Goal: Task Accomplishment & Management: Manage account settings

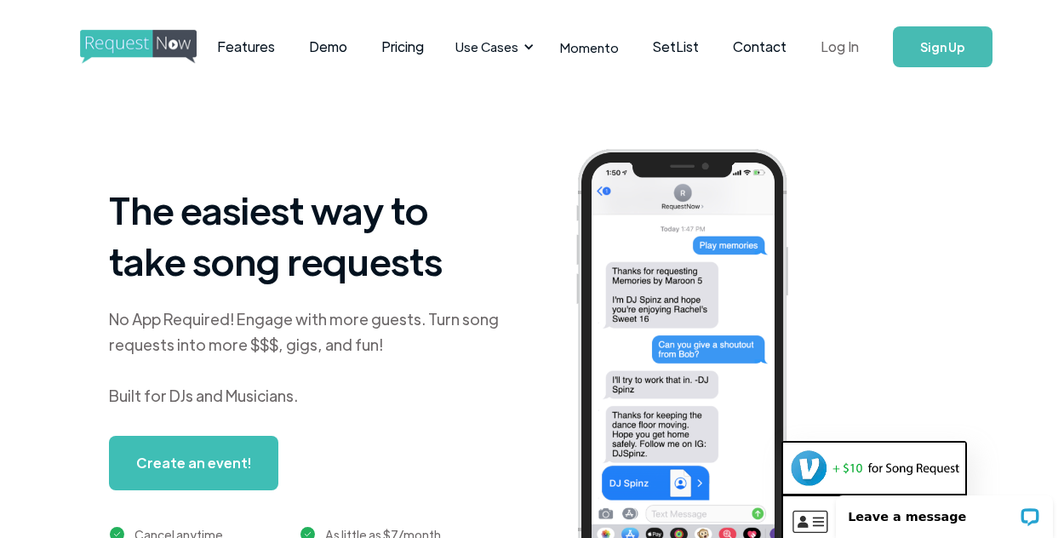
click at [833, 45] on link "Log In" at bounding box center [839, 47] width 72 height 60
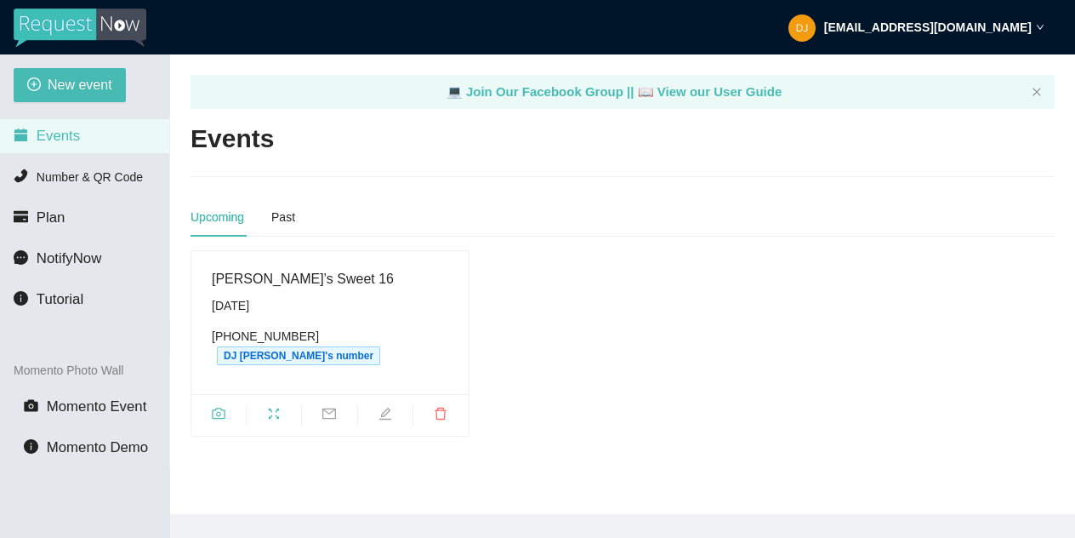
click at [946, 27] on strong "[EMAIL_ADDRESS][DOMAIN_NAME]" at bounding box center [928, 27] width 208 height 14
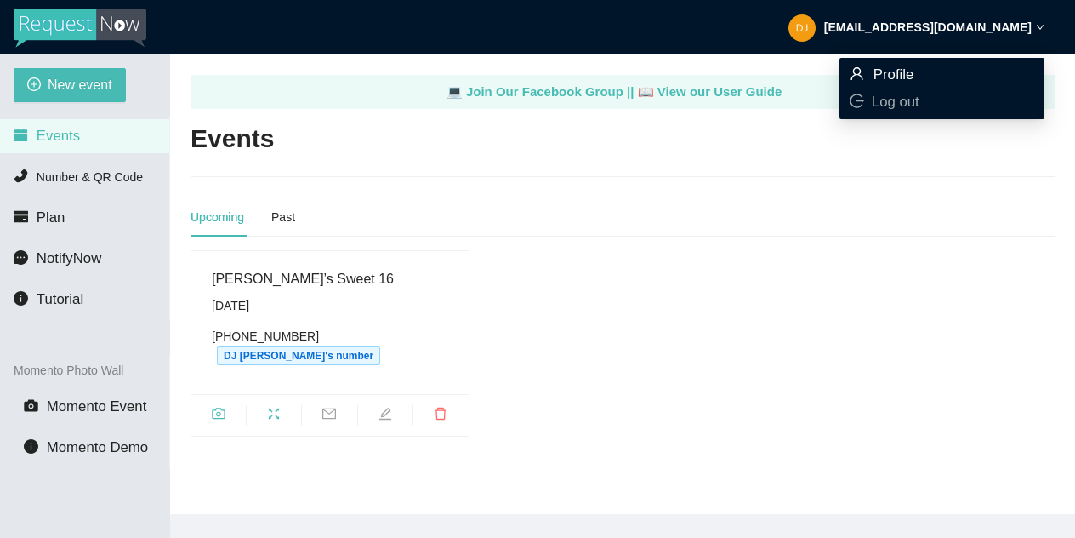
click at [854, 80] on icon "user" at bounding box center [857, 73] width 14 height 14
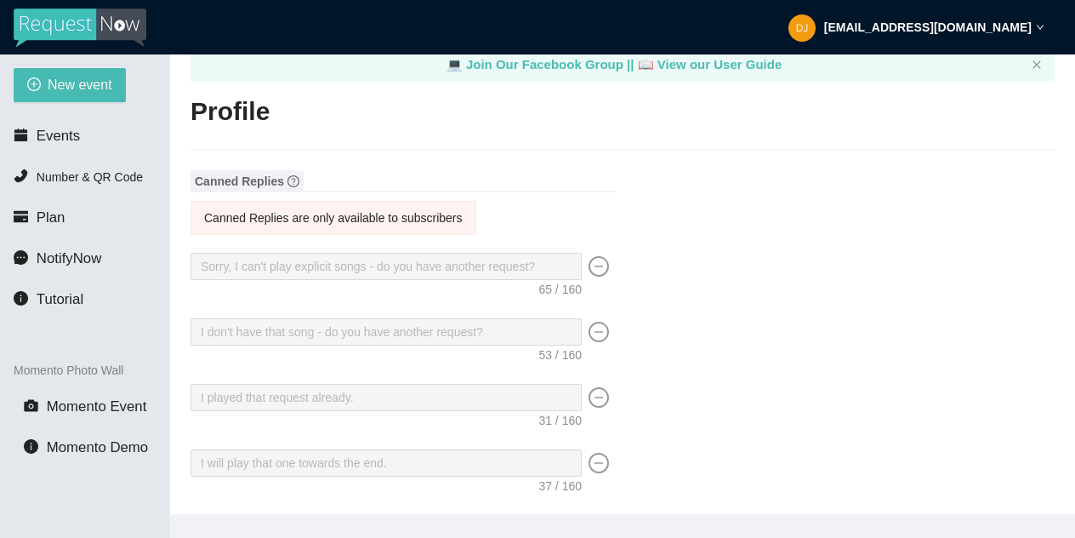
type input "[PERSON_NAME]"
type input "DJ [PERSON_NAME] Wedding and Event DJ Services"
type input "DJ [PERSON_NAME]"
type input "[PHONE_NUMBER]"
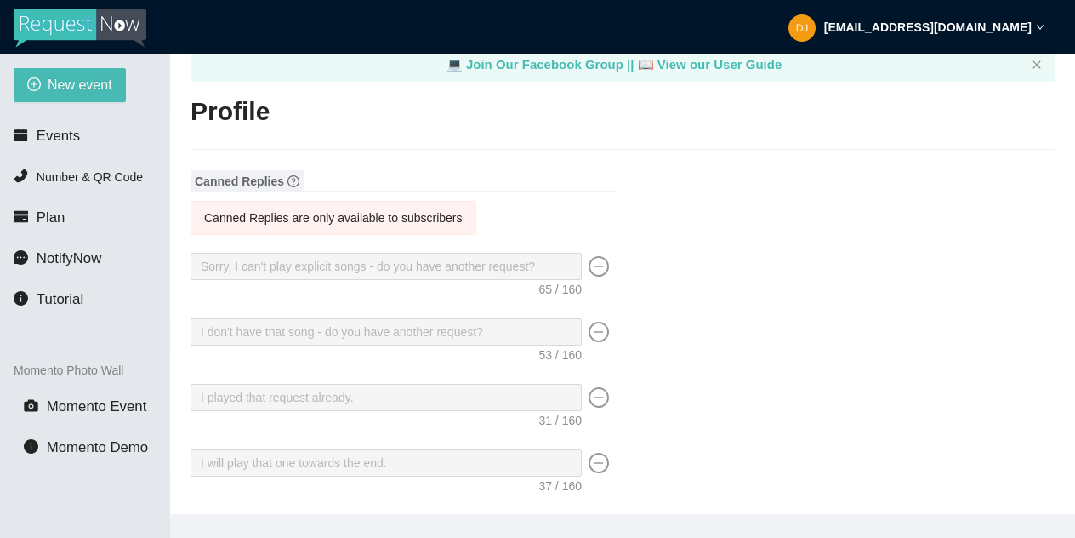
type input "[EMAIL_ADDRESS][DOMAIN_NAME]"
type input "[URL][DOMAIN_NAME]"
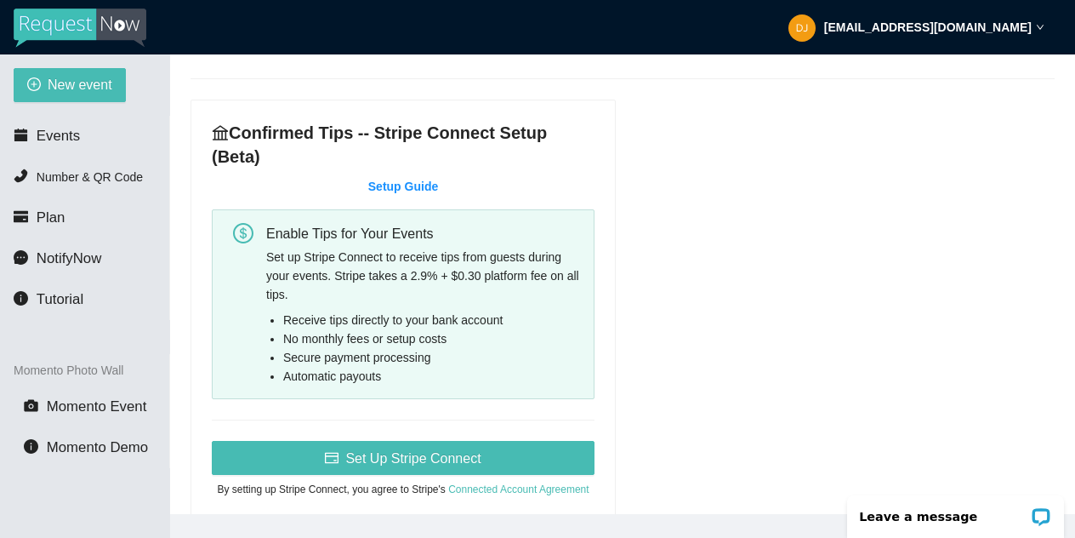
scroll to position [1128, 0]
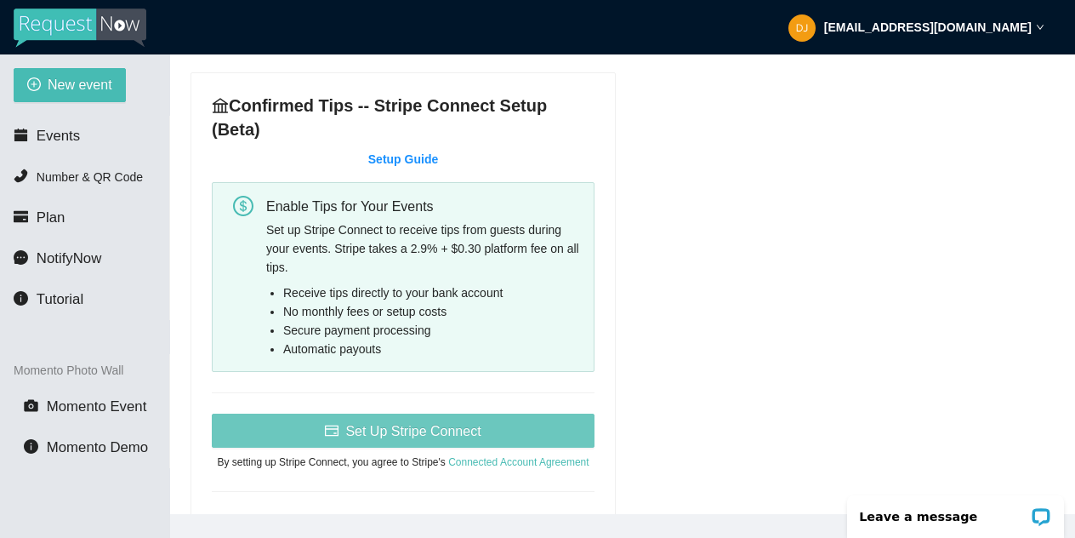
click at [346, 430] on span "Set Up Stripe Connect" at bounding box center [412, 430] width 135 height 21
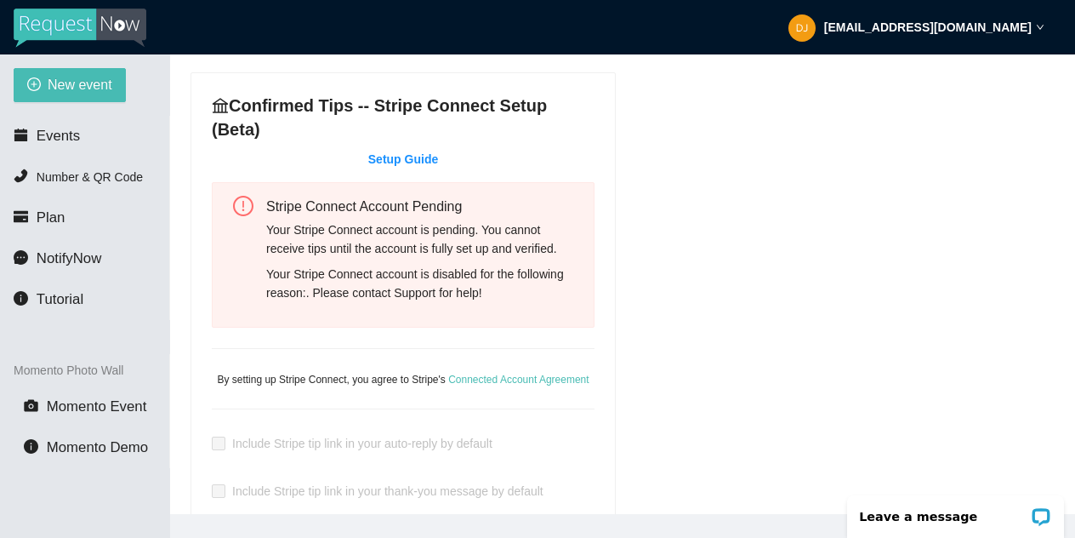
scroll to position [1139, 0]
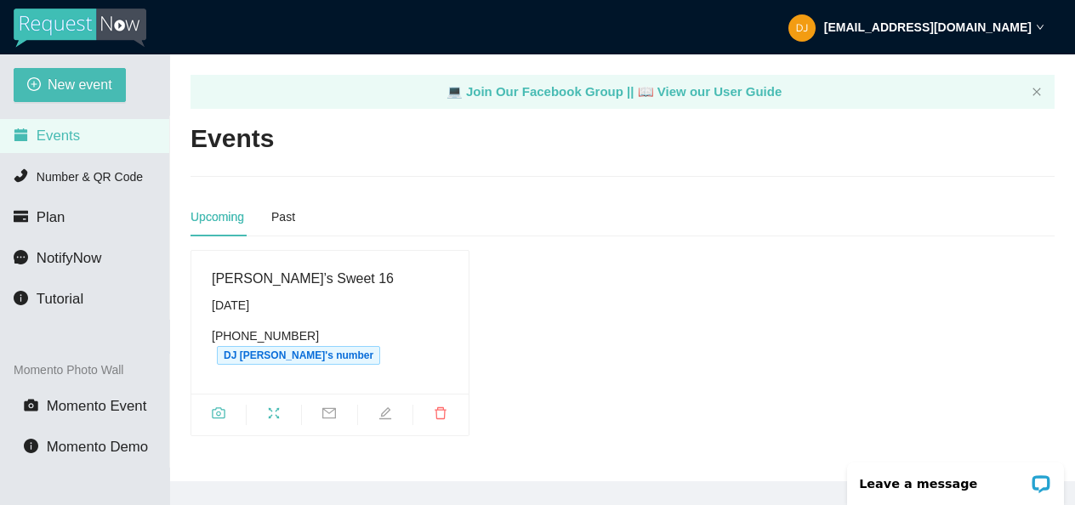
click at [975, 26] on strong "[EMAIL_ADDRESS][DOMAIN_NAME]" at bounding box center [928, 27] width 208 height 14
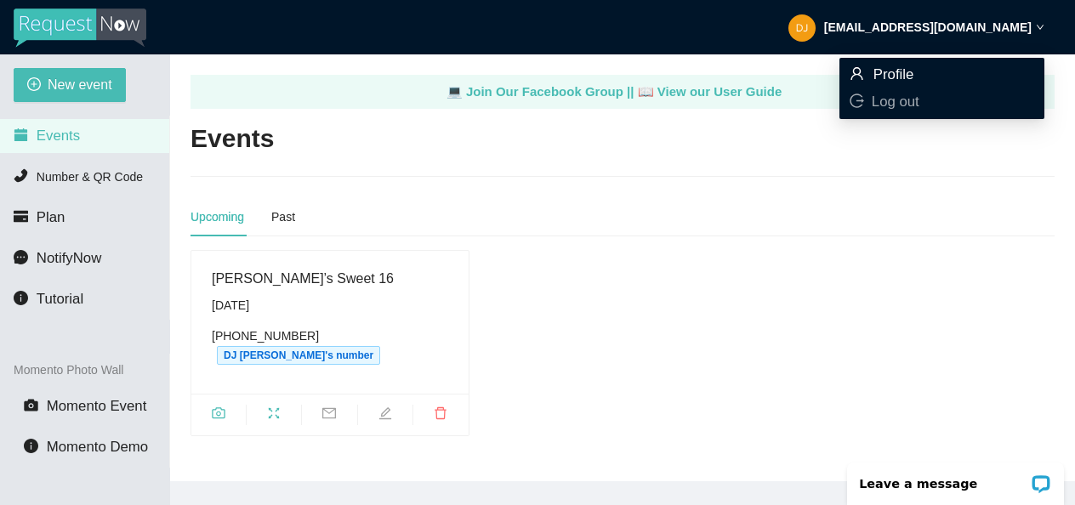
click at [915, 71] on span "Profile" at bounding box center [942, 75] width 185 height 19
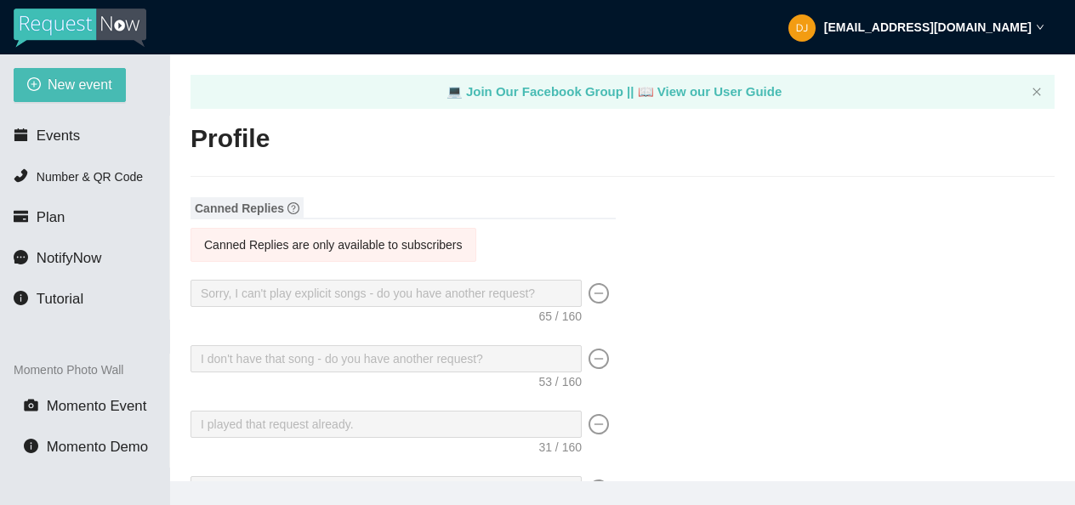
type textarea "[URL][DOMAIN_NAME]"
type input "[PERSON_NAME]"
type input "DJ [PERSON_NAME] Wedding and Event DJ Services"
type input "DJ [PERSON_NAME]"
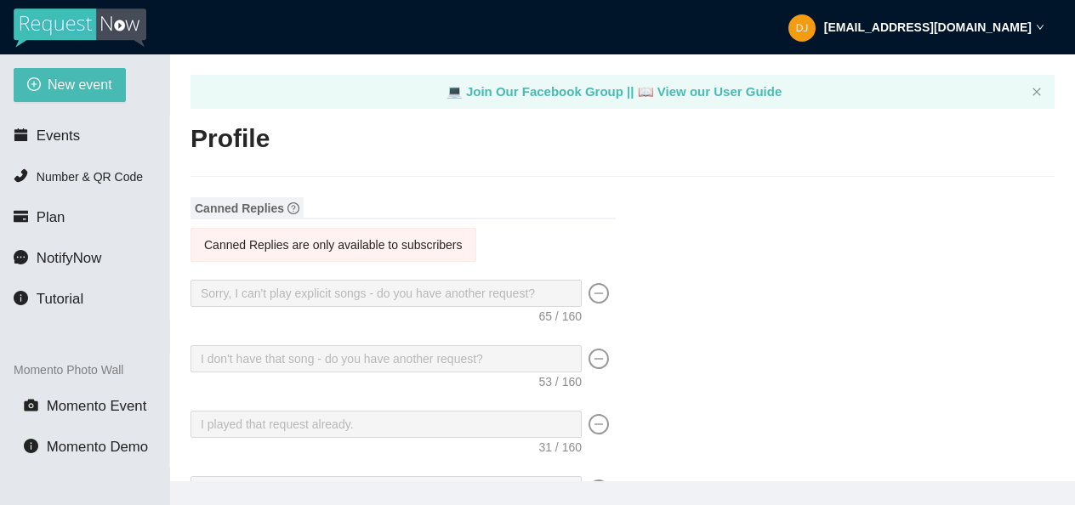
type input "[PHONE_NUMBER]"
type input "[EMAIL_ADDRESS][DOMAIN_NAME]"
type input "[URL][DOMAIN_NAME]"
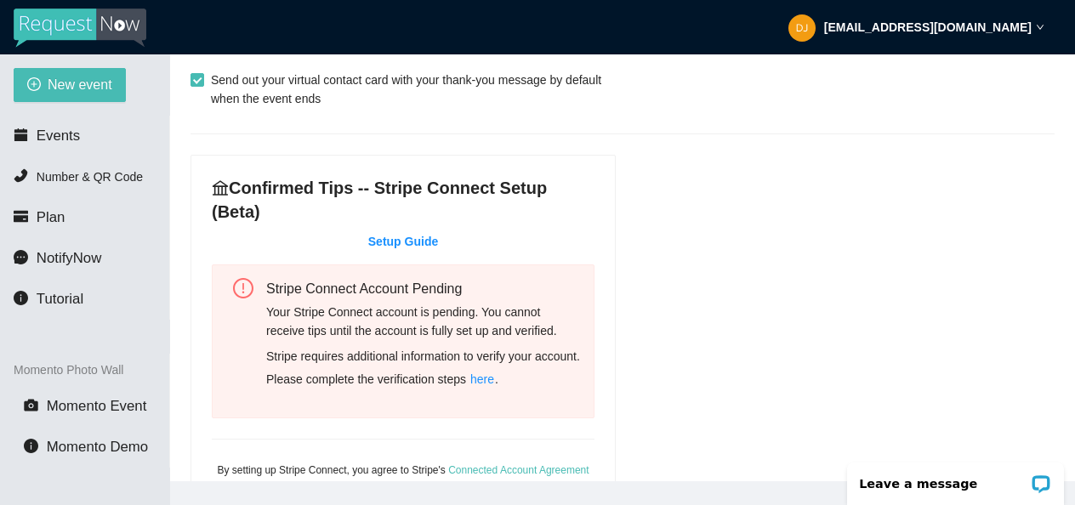
scroll to position [1163, 0]
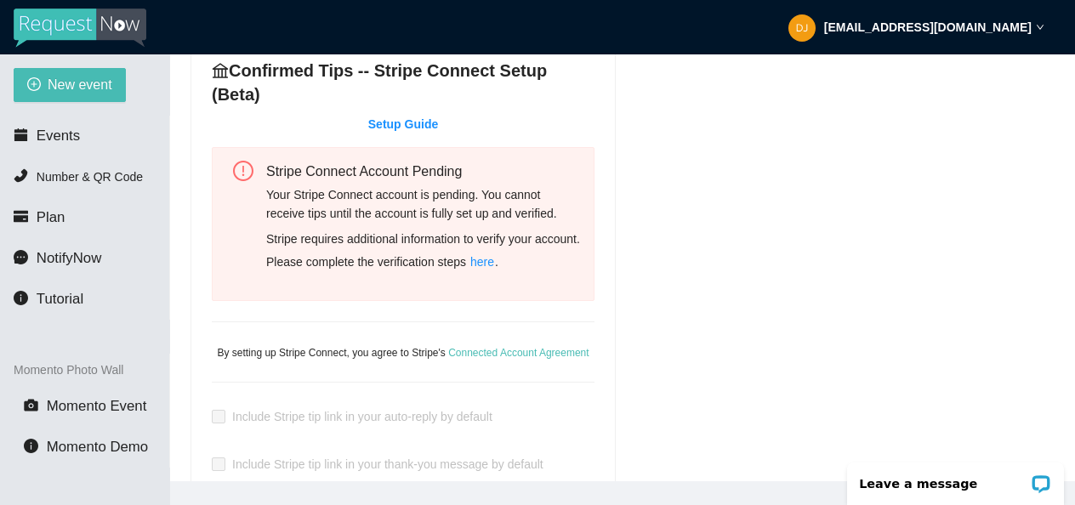
click at [494, 262] on span "here" at bounding box center [482, 262] width 24 height 19
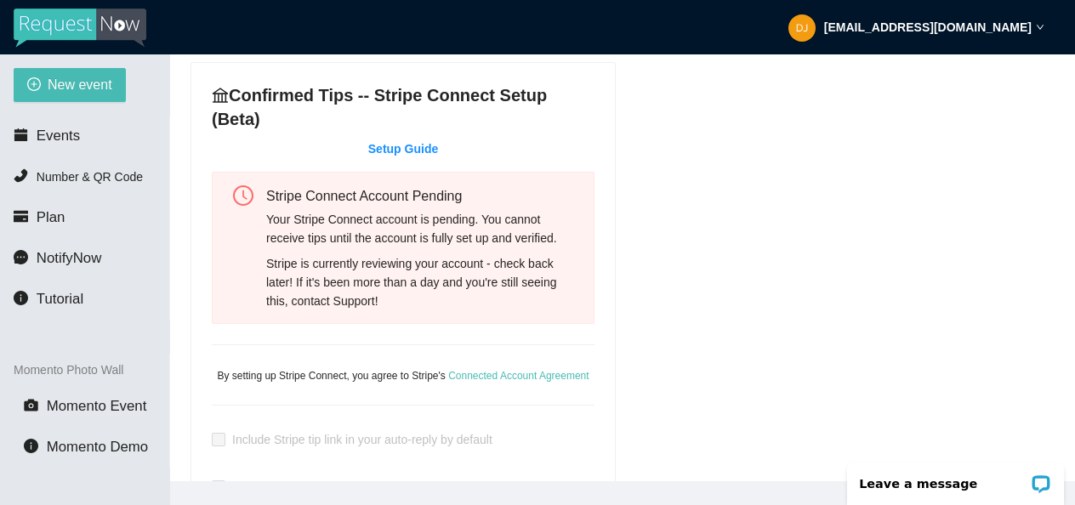
scroll to position [785, 0]
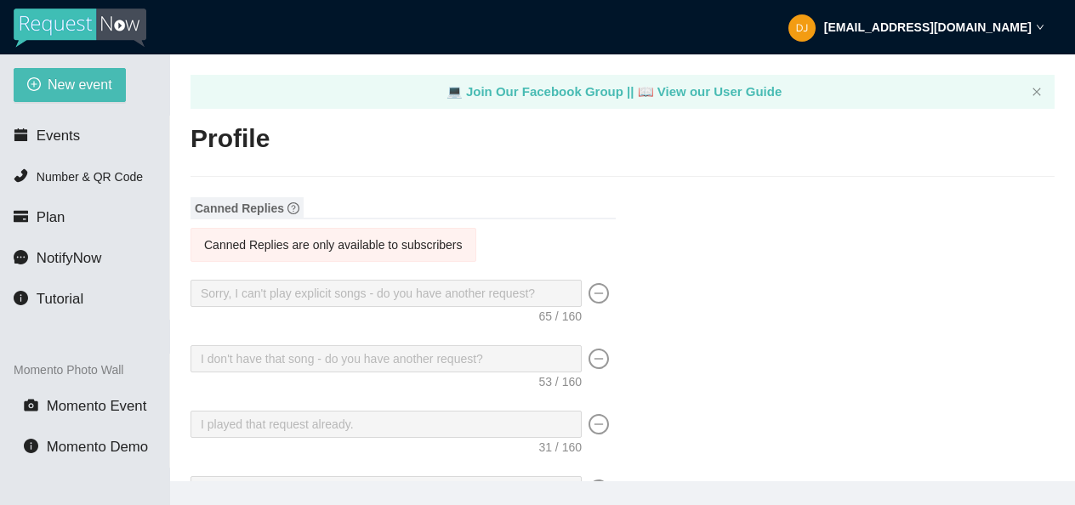
type textarea "[URL][DOMAIN_NAME]"
type input "[PERSON_NAME]"
type input "DJ [PERSON_NAME] Wedding and Event DJ Services"
type input "DJ [PERSON_NAME]"
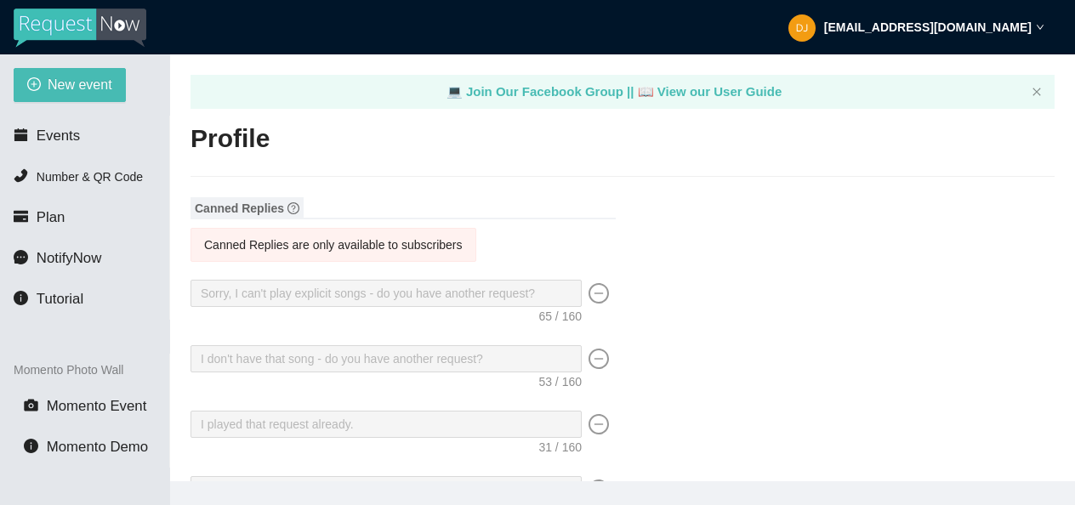
type input "[PHONE_NUMBER]"
type input "[EMAIL_ADDRESS][DOMAIN_NAME]"
type input "[URL][DOMAIN_NAME]"
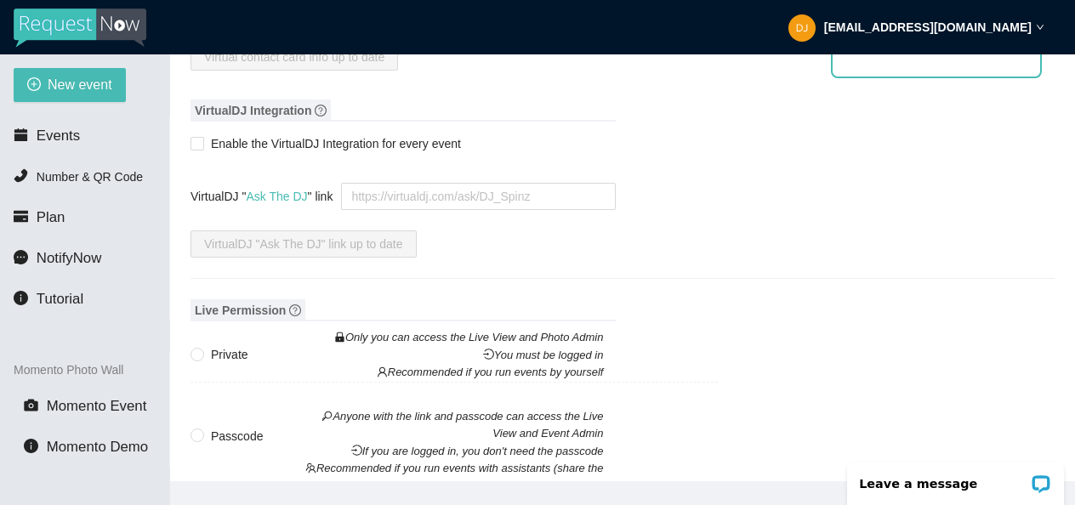
scroll to position [2093, 0]
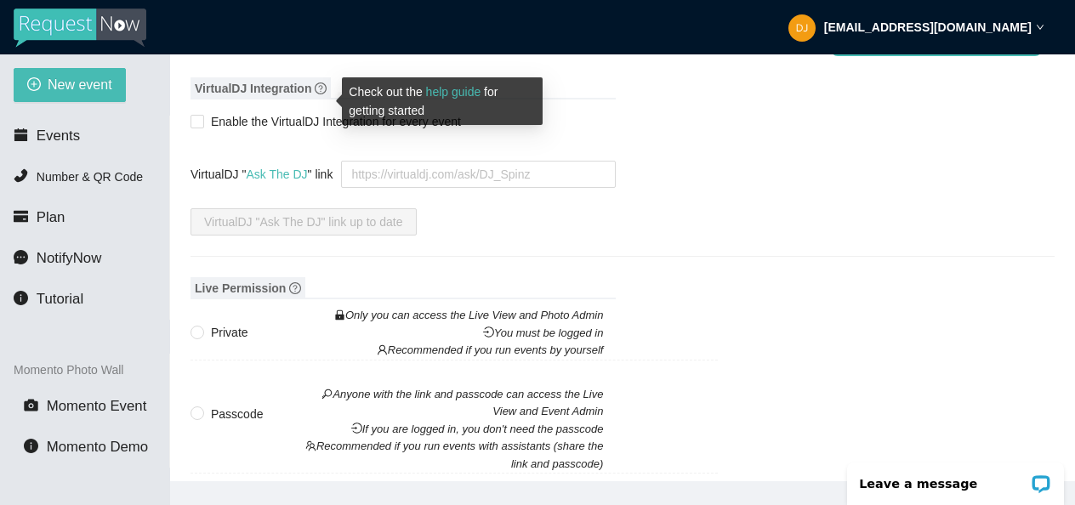
click at [322, 94] on icon "question-circle" at bounding box center [321, 89] width 12 height 12
click at [480, 95] on link "help guide" at bounding box center [453, 92] width 55 height 14
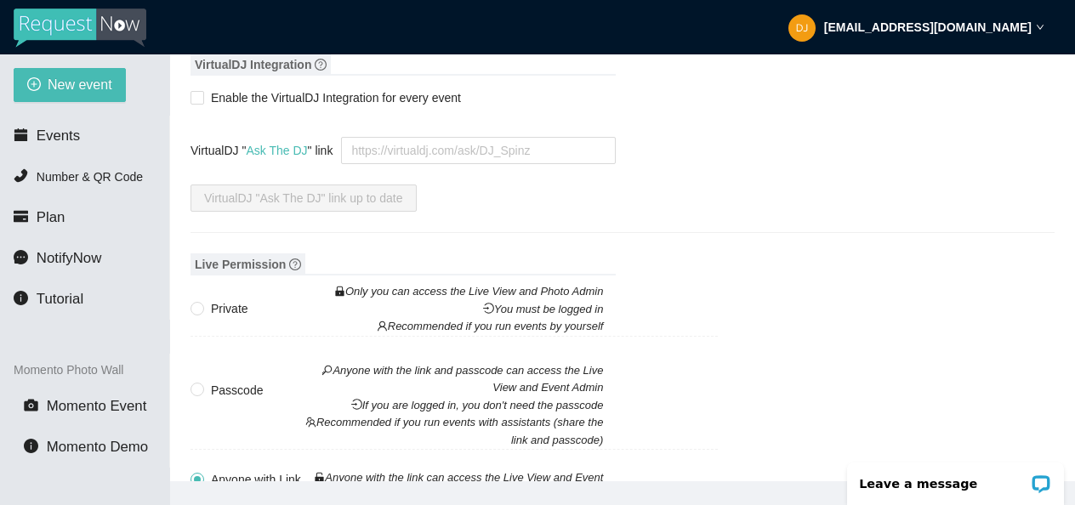
click at [939, 31] on strong "[EMAIL_ADDRESS][DOMAIN_NAME]" at bounding box center [928, 27] width 208 height 14
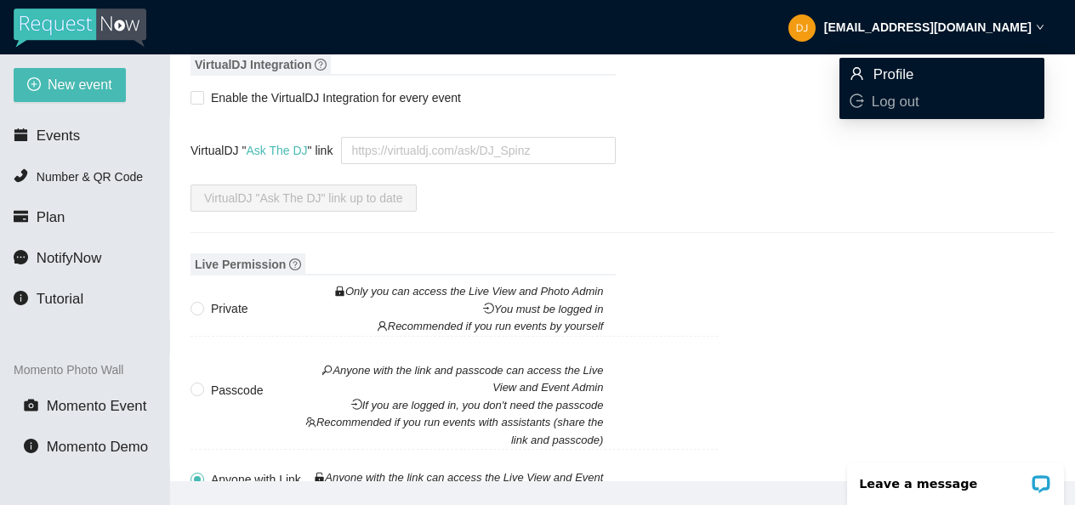
click at [916, 69] on span "Profile" at bounding box center [942, 75] width 185 height 19
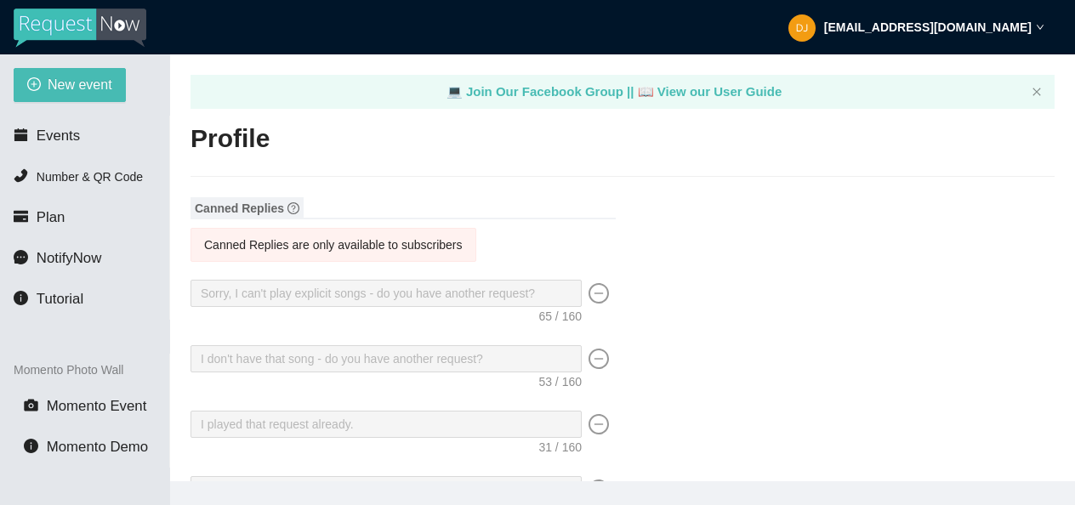
type textarea "[URL][DOMAIN_NAME]"
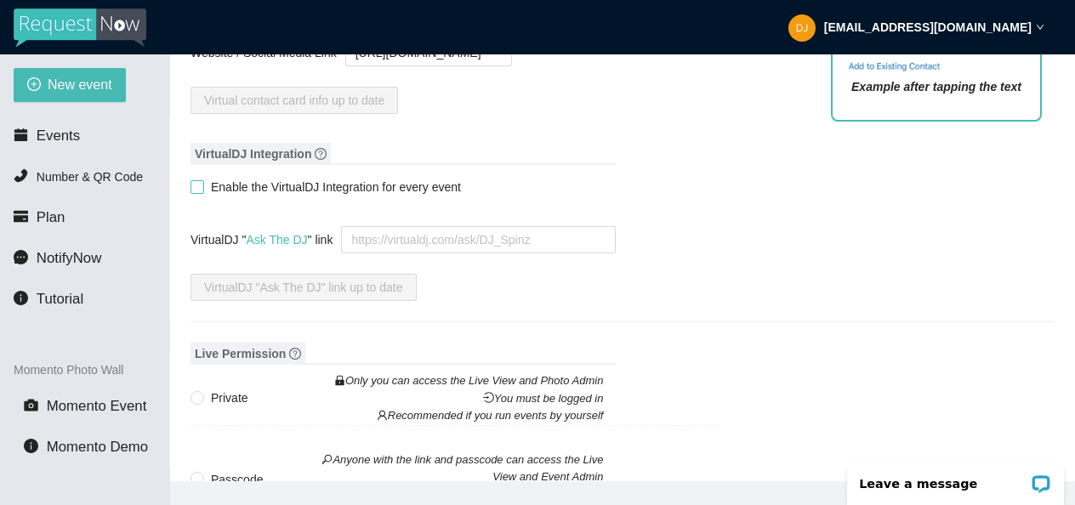
scroll to position [0, 0]
click at [194, 192] on input "Enable the VirtualDJ Integration for every event" at bounding box center [197, 186] width 12 height 12
checkbox input "true"
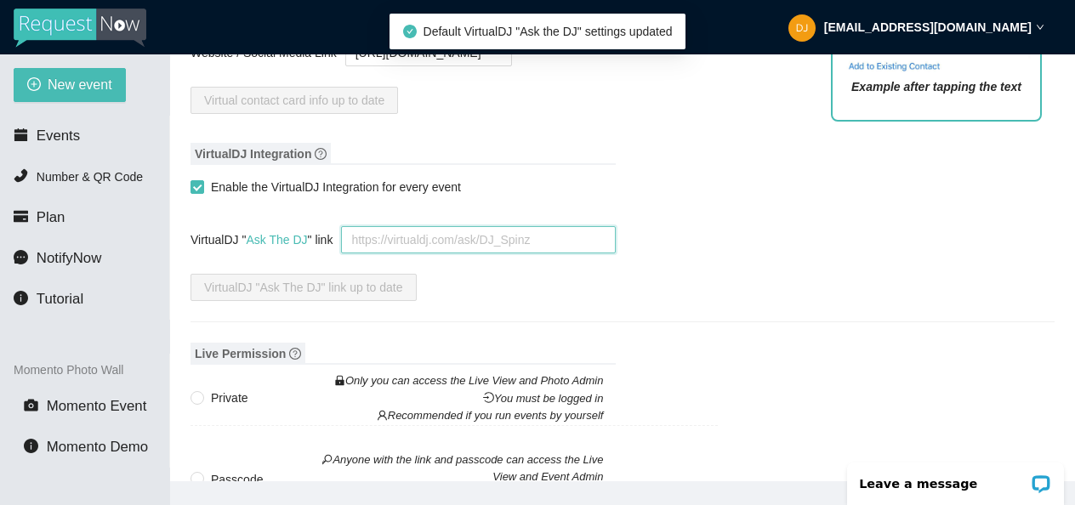
paste textarea "[URL][DOMAIN_NAME]"
type textarea "[URL][DOMAIN_NAME]"
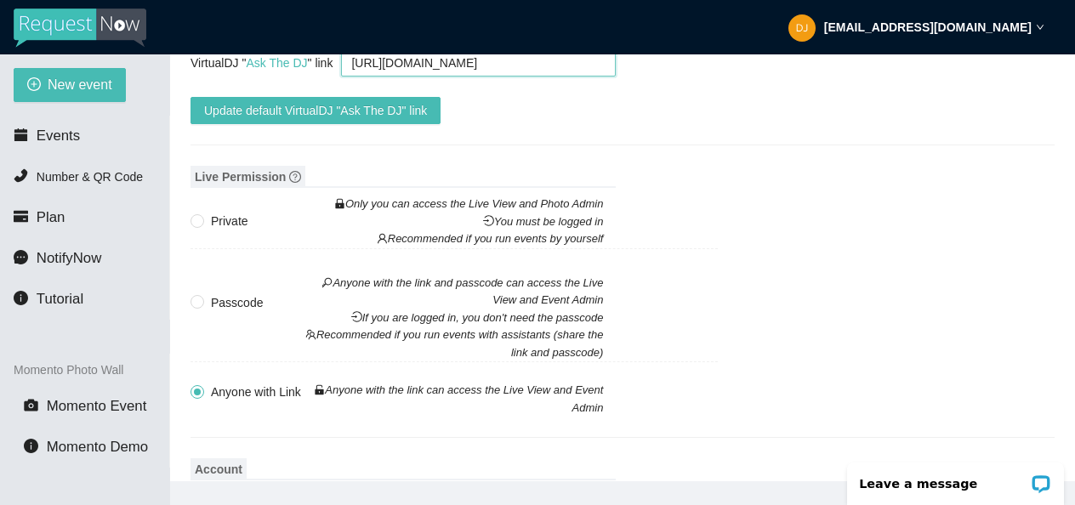
scroll to position [2208, 0]
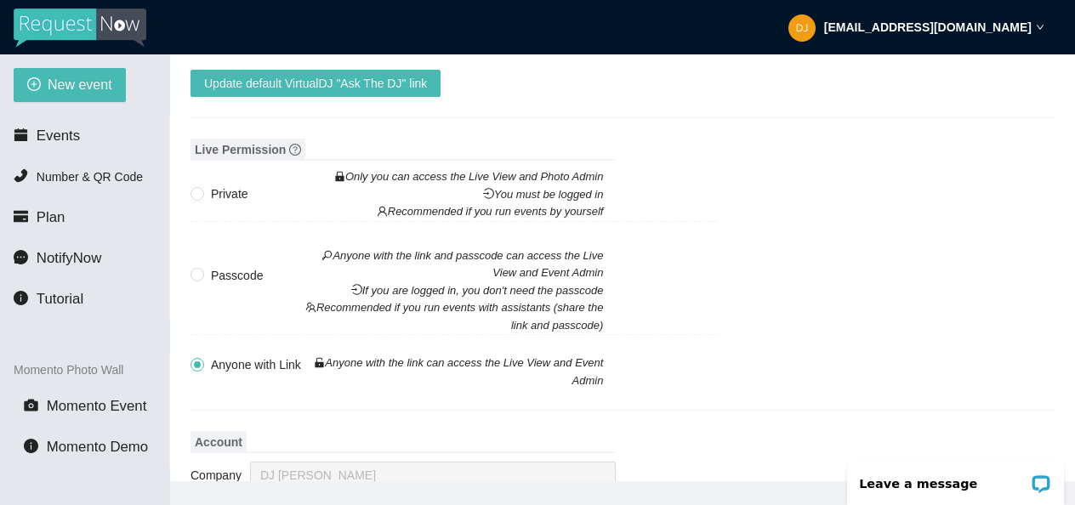
drag, startPoint x: 198, startPoint y: 208, endPoint x: 232, endPoint y: 207, distance: 34.0
click at [197, 199] on input "Private Only you can access the Live View and Photo Admin You must be logged in…" at bounding box center [197, 193] width 12 height 12
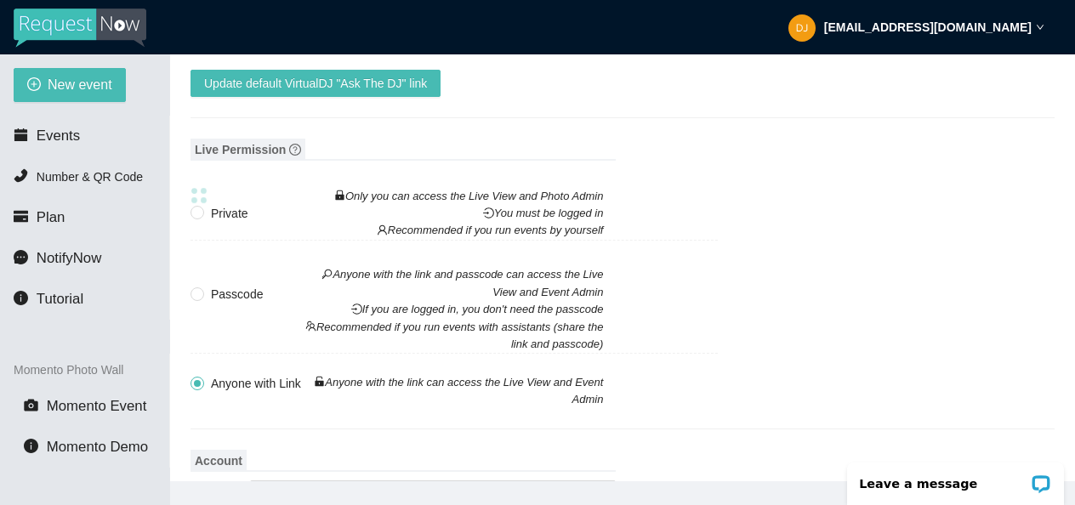
type textarea "[URL][DOMAIN_NAME]"
radio input "true"
radio input "false"
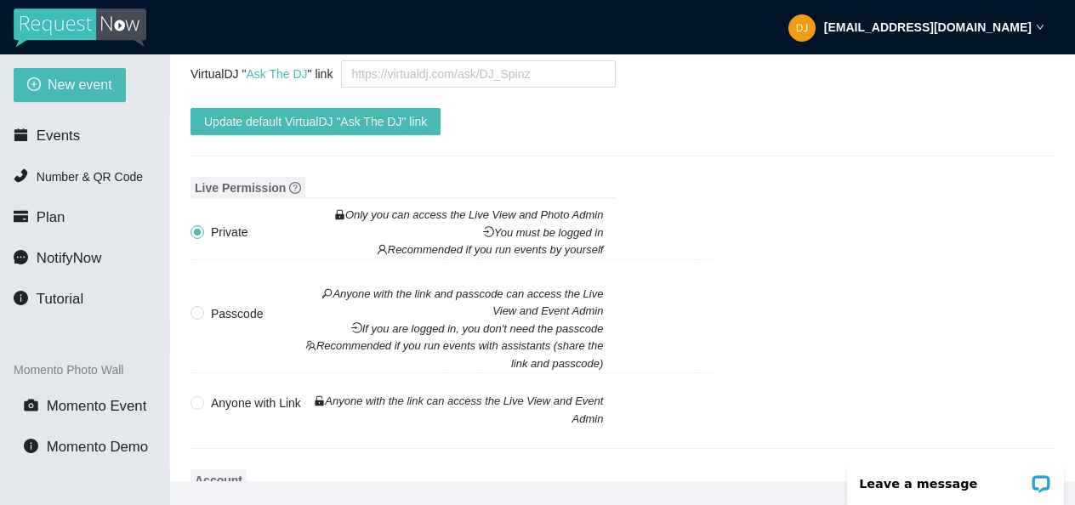
scroll to position [2033, 0]
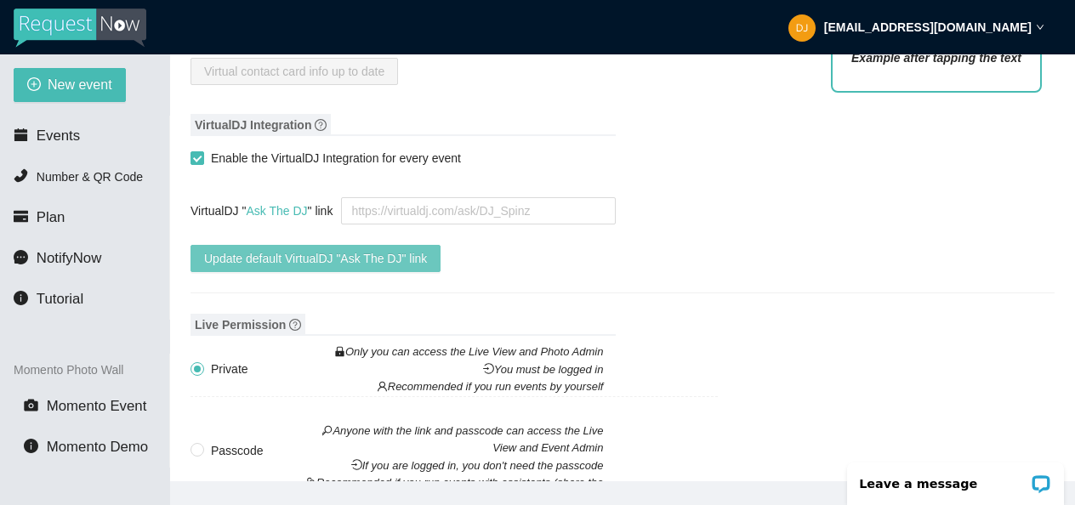
click at [285, 268] on span "Update default VirtualDJ "Ask The DJ" link" at bounding box center [315, 258] width 223 height 19
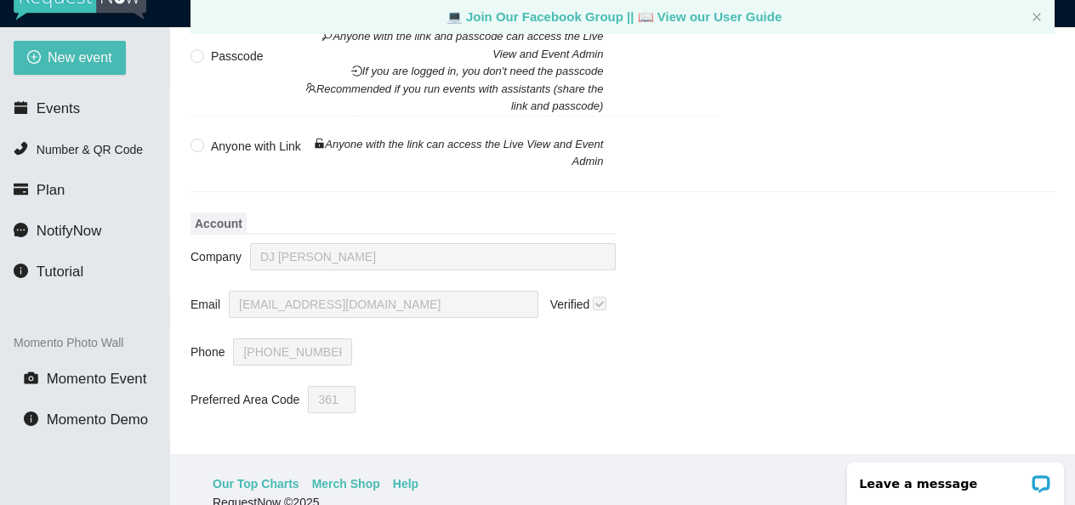
scroll to position [54, 0]
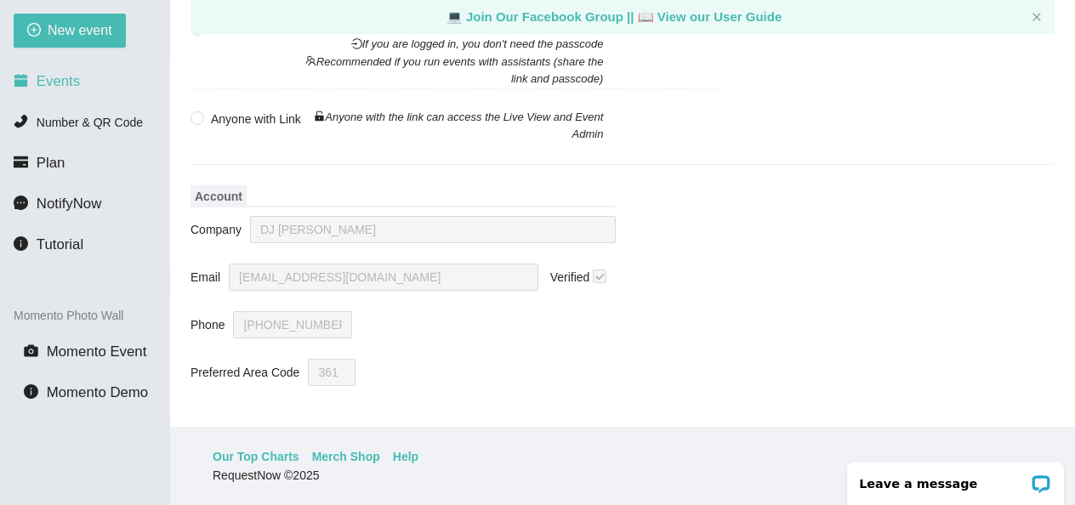
click at [54, 75] on span "Events" at bounding box center [58, 81] width 43 height 16
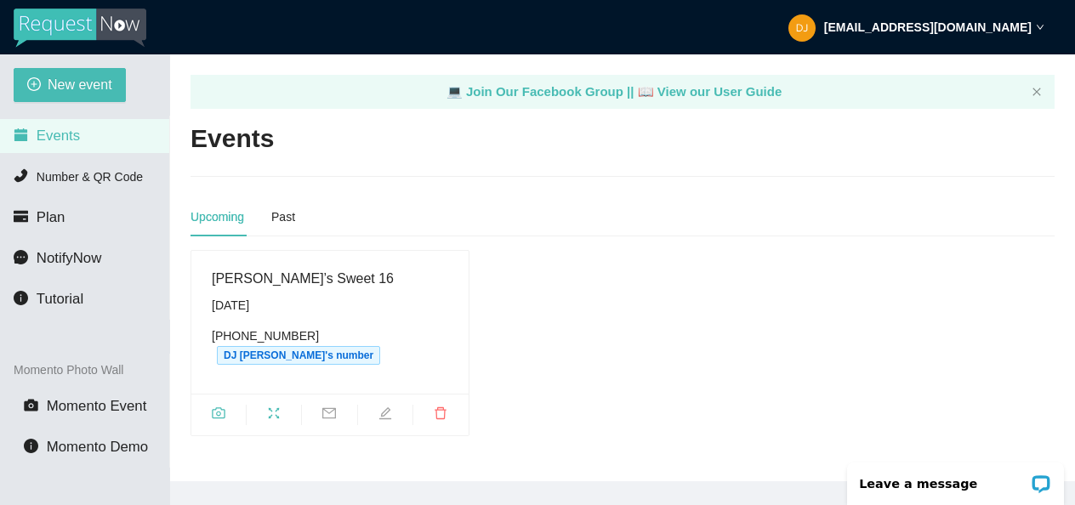
click at [992, 29] on strong "[EMAIL_ADDRESS][DOMAIN_NAME]" at bounding box center [928, 27] width 208 height 14
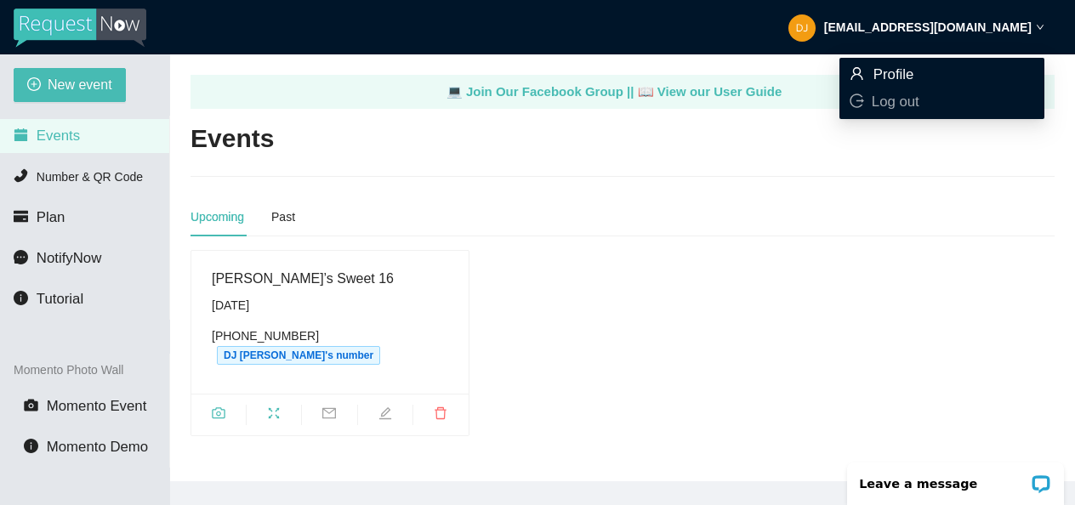
click at [920, 75] on span "Profile" at bounding box center [942, 75] width 185 height 19
type textarea "[URL][DOMAIN_NAME]"
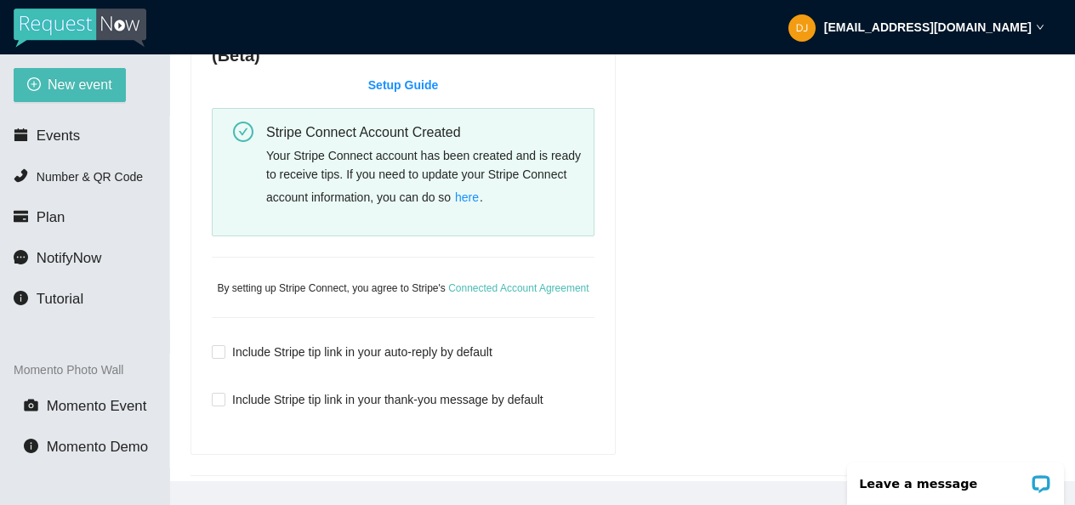
scroll to position [1235, 0]
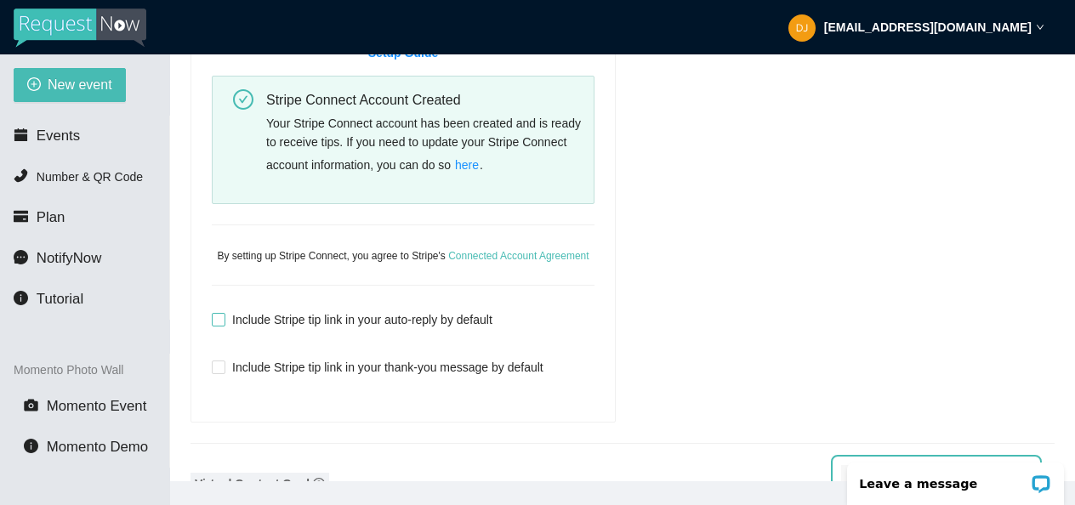
click at [224, 327] on span at bounding box center [219, 320] width 14 height 14
click at [224, 325] on input "Include Stripe tip link in your auto-reply by default" at bounding box center [218, 319] width 12 height 12
checkbox input "true"
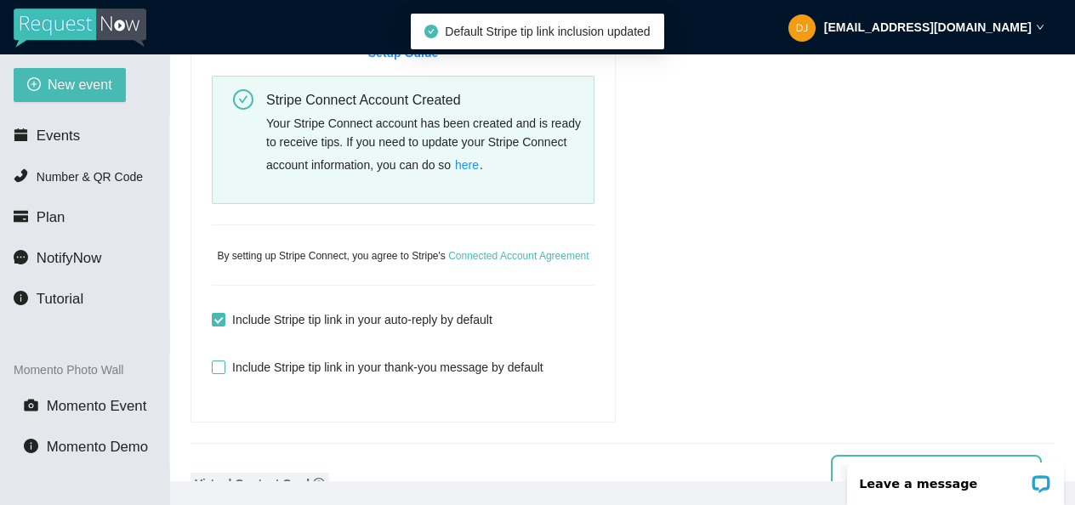
click at [219, 373] on input "Include Stripe tip link in your thank-you message by default" at bounding box center [218, 367] width 12 height 12
checkbox input "true"
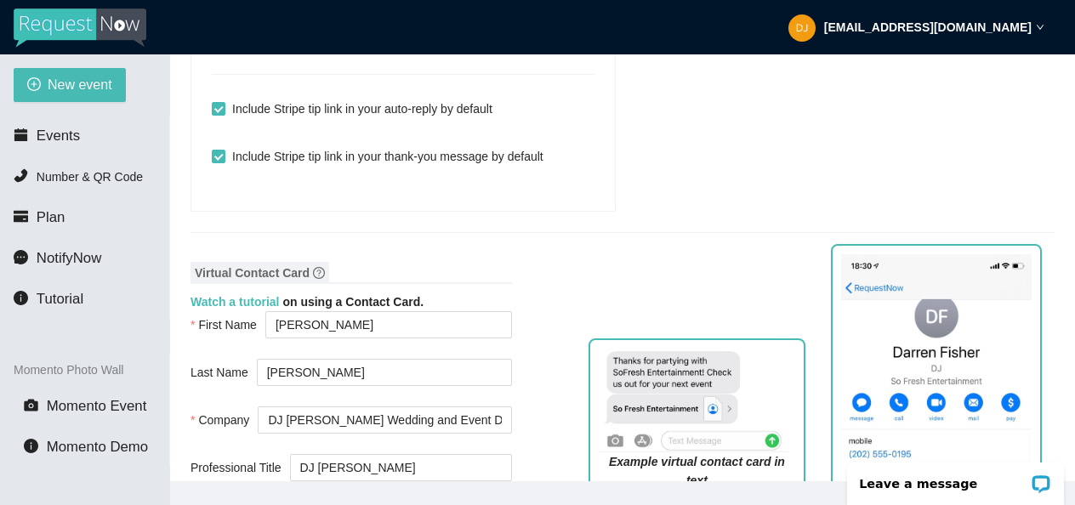
scroll to position [1470, 0]
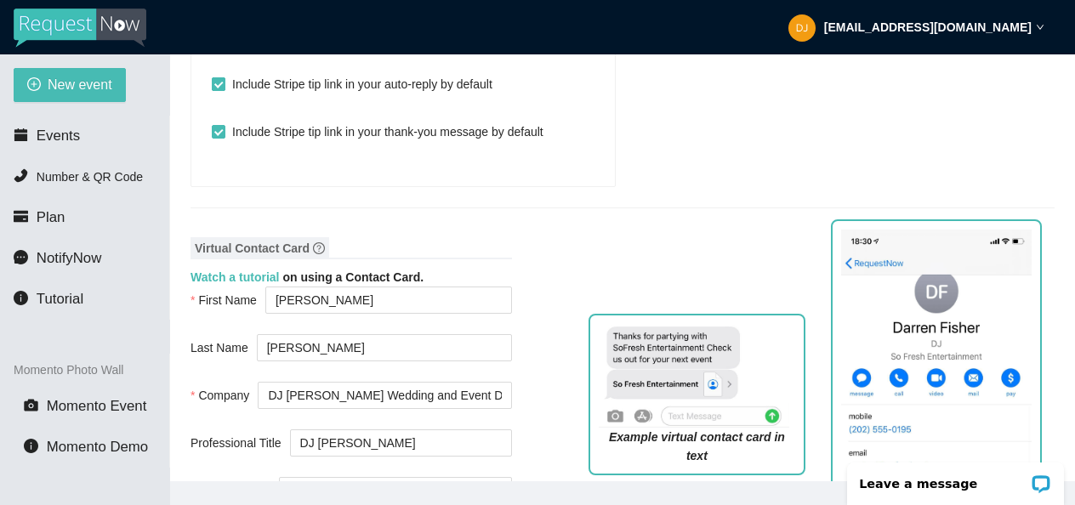
click at [222, 89] on input "Include Stripe tip link in your auto-reply by default" at bounding box center [218, 83] width 12 height 12
checkbox input "false"
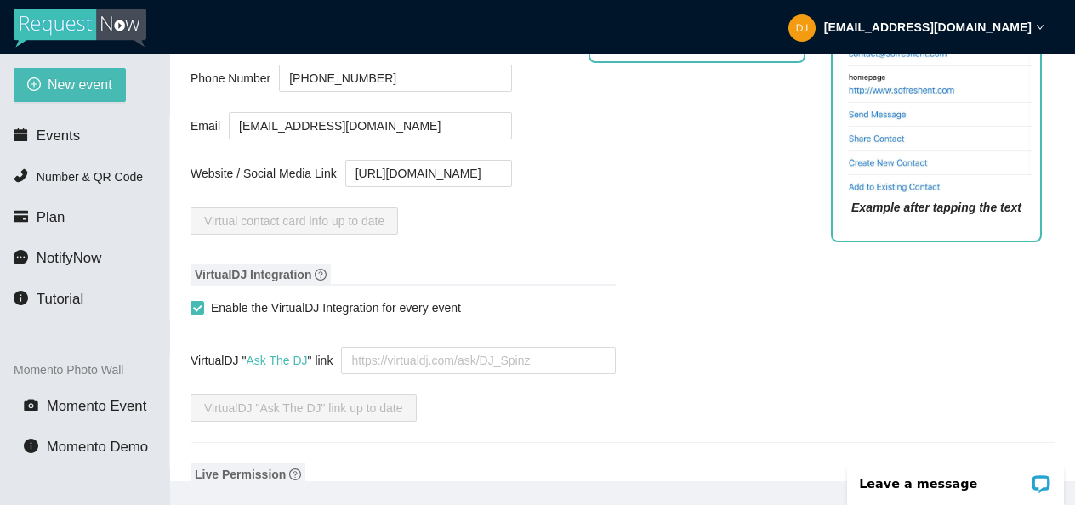
scroll to position [1879, 0]
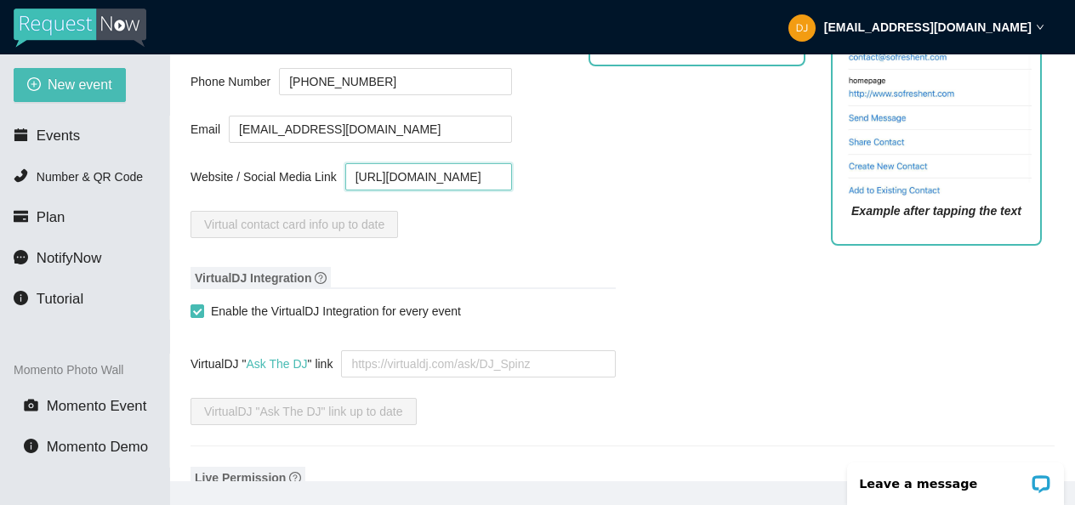
click at [436, 185] on input "[URL][DOMAIN_NAME]" at bounding box center [428, 176] width 167 height 27
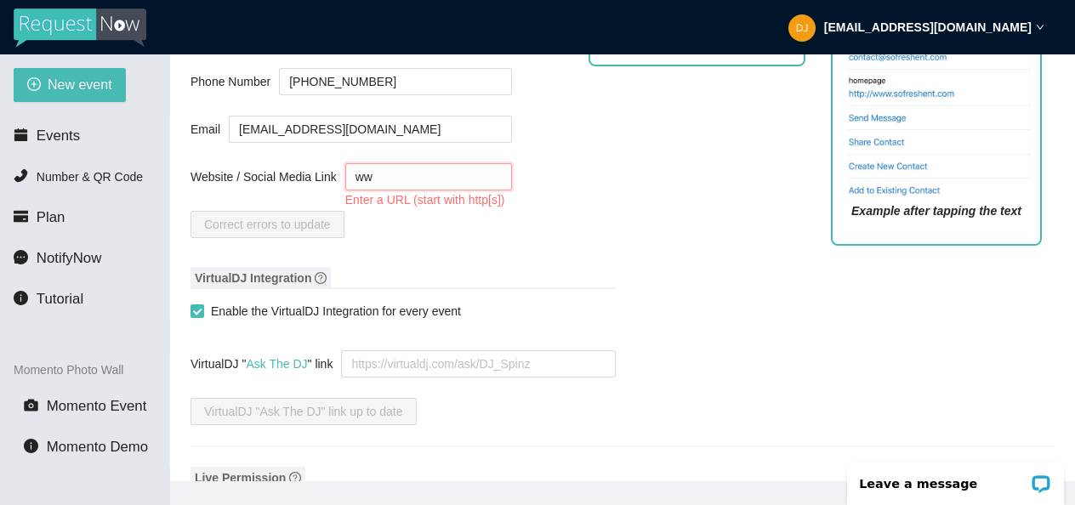
type input "w"
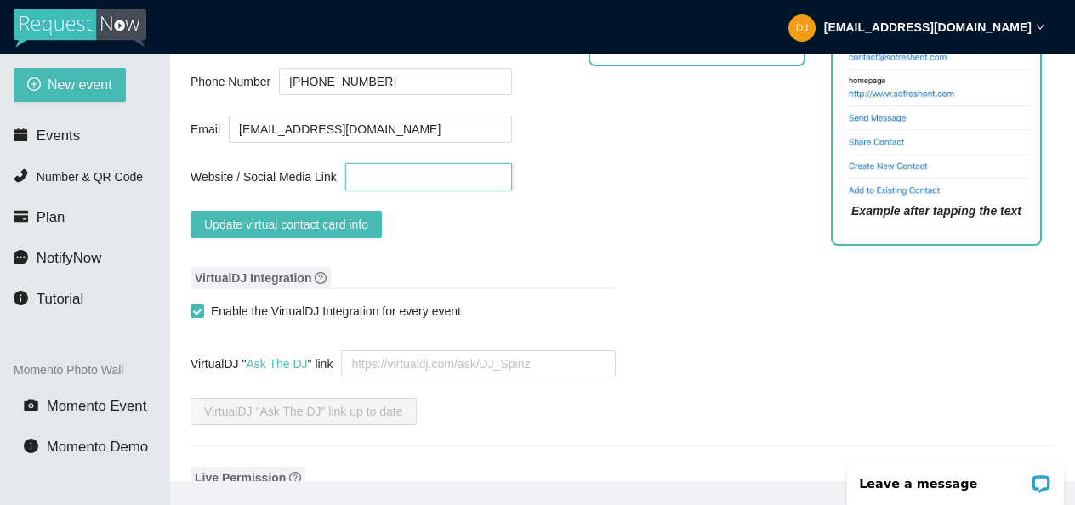
paste input "https://djericjamz.com/"
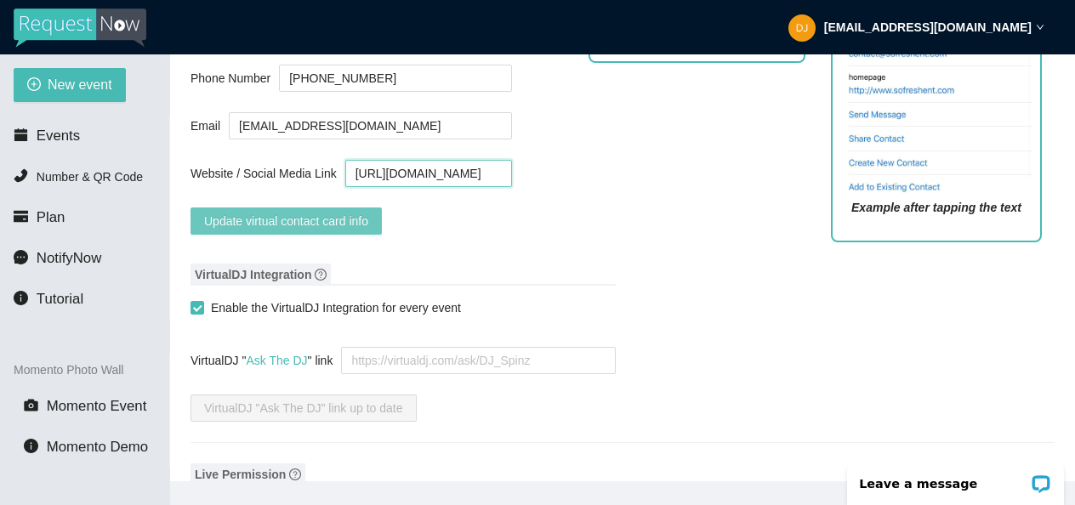
scroll to position [1886, 0]
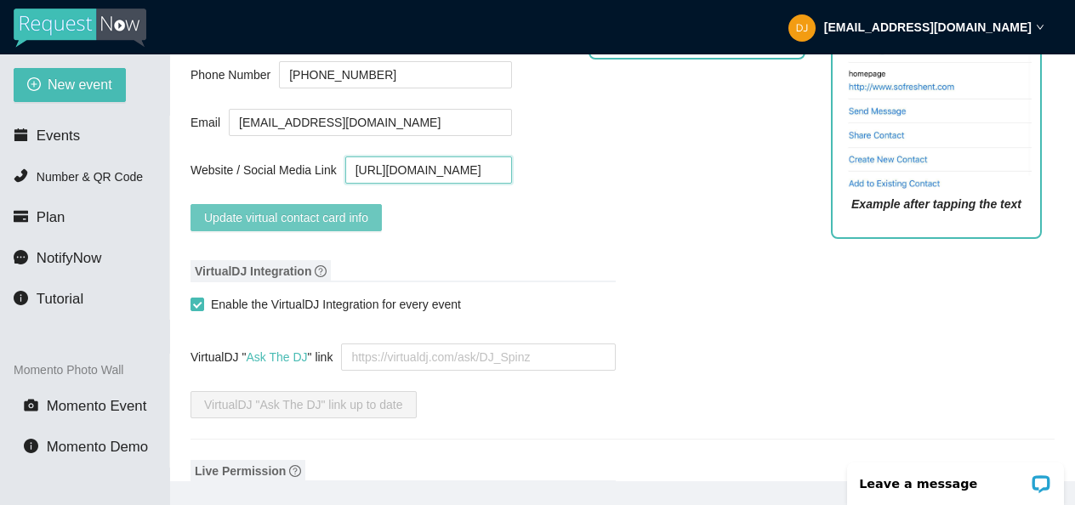
type input "https://djericjamz.com/"
click at [326, 227] on span "Update virtual contact card info" at bounding box center [286, 217] width 164 height 19
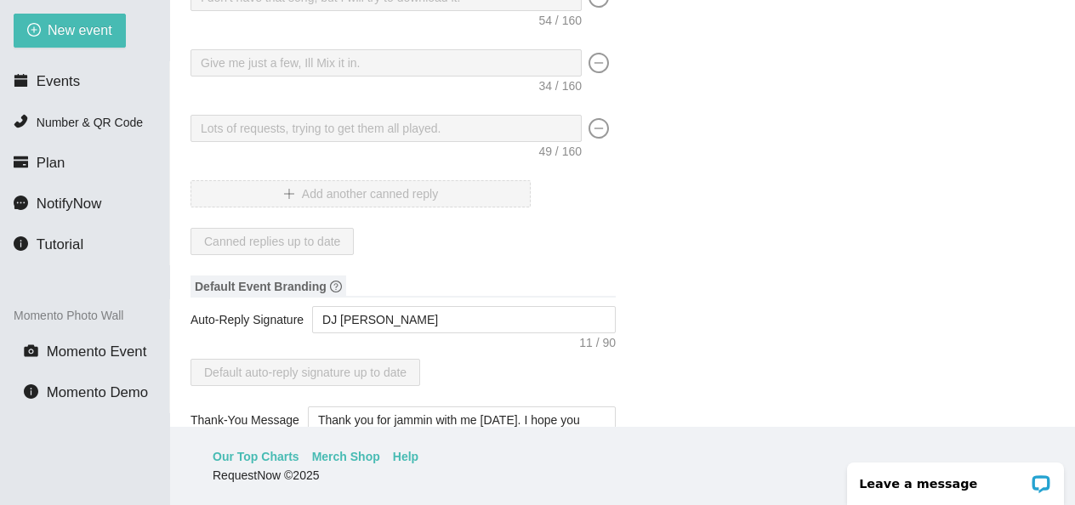
scroll to position [0, 0]
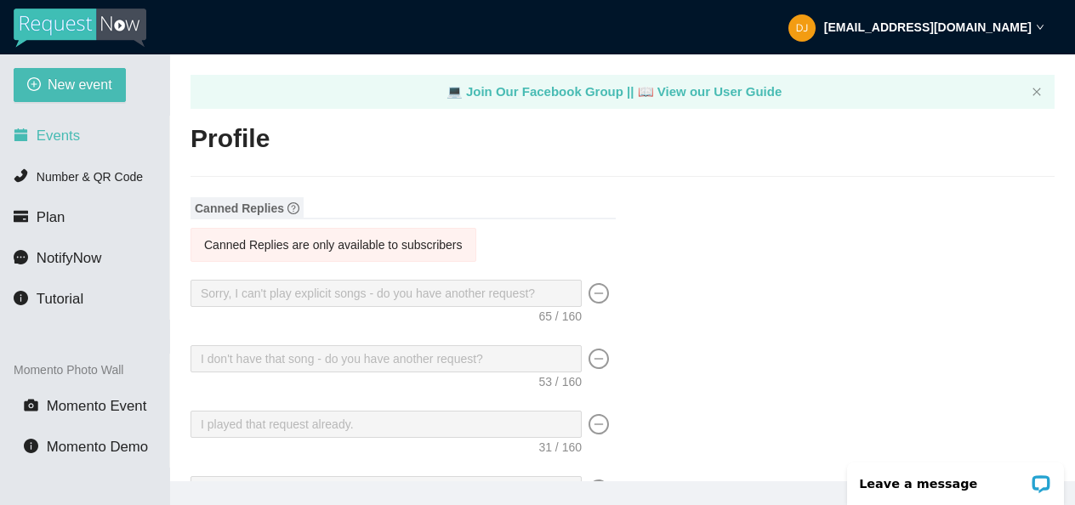
click at [73, 141] on span "Events" at bounding box center [58, 136] width 43 height 16
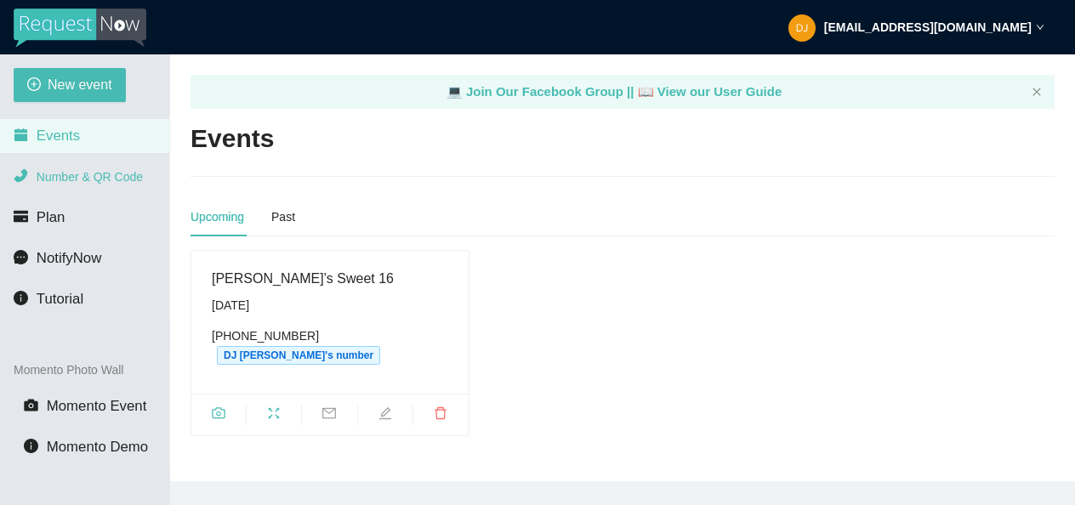
click at [71, 172] on span "Number & QR Code" at bounding box center [90, 177] width 106 height 14
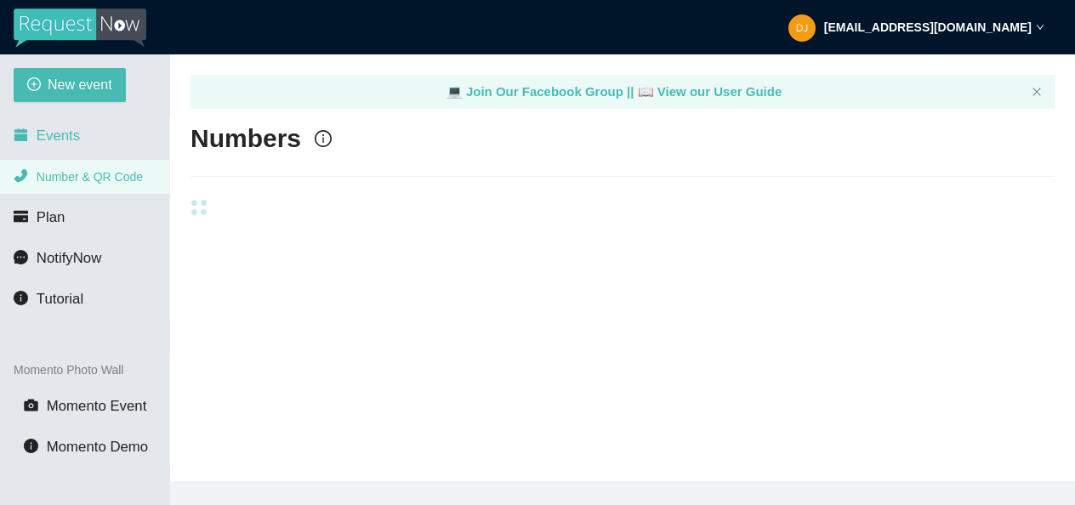
click at [87, 143] on li "Events" at bounding box center [84, 136] width 169 height 34
